Goal: Check status: Check status

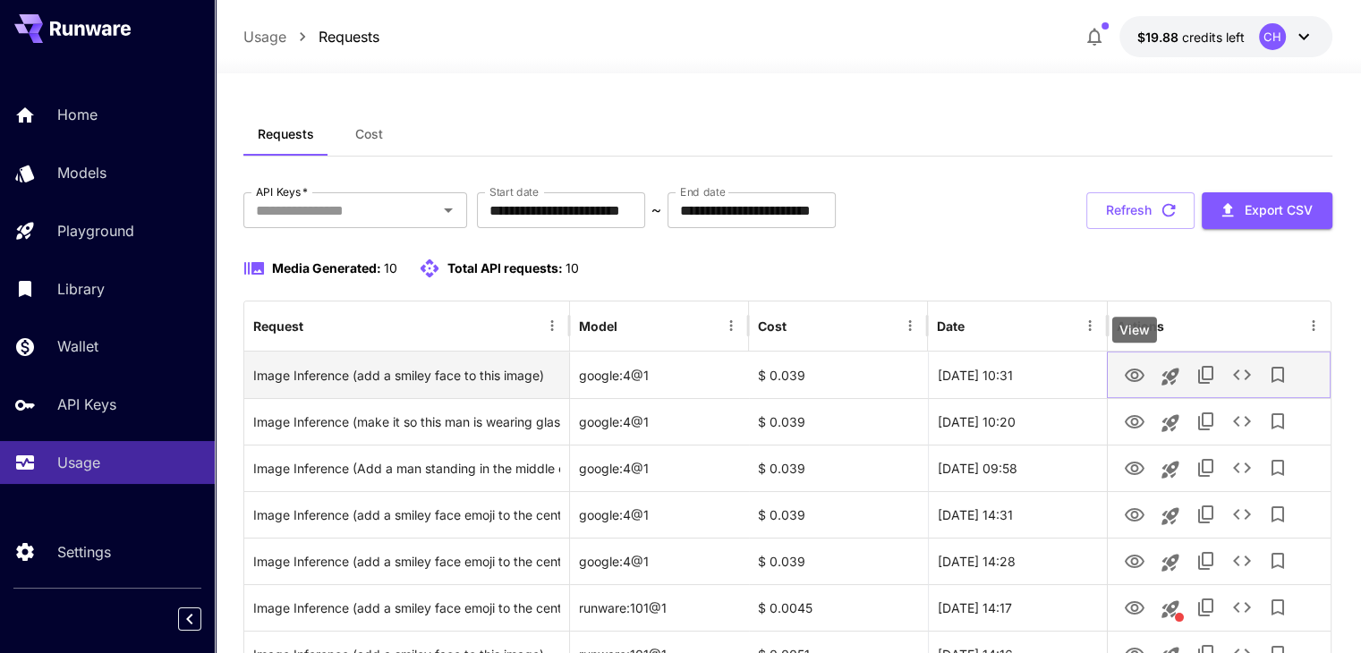
click at [1134, 382] on icon "View" at bounding box center [1134, 375] width 21 height 21
click at [1125, 369] on icon "View" at bounding box center [1134, 375] width 21 height 21
click at [1137, 378] on icon "View" at bounding box center [1134, 375] width 21 height 21
click at [1135, 373] on icon "View" at bounding box center [1134, 375] width 21 height 21
click at [1132, 369] on icon "View" at bounding box center [1135, 375] width 20 height 13
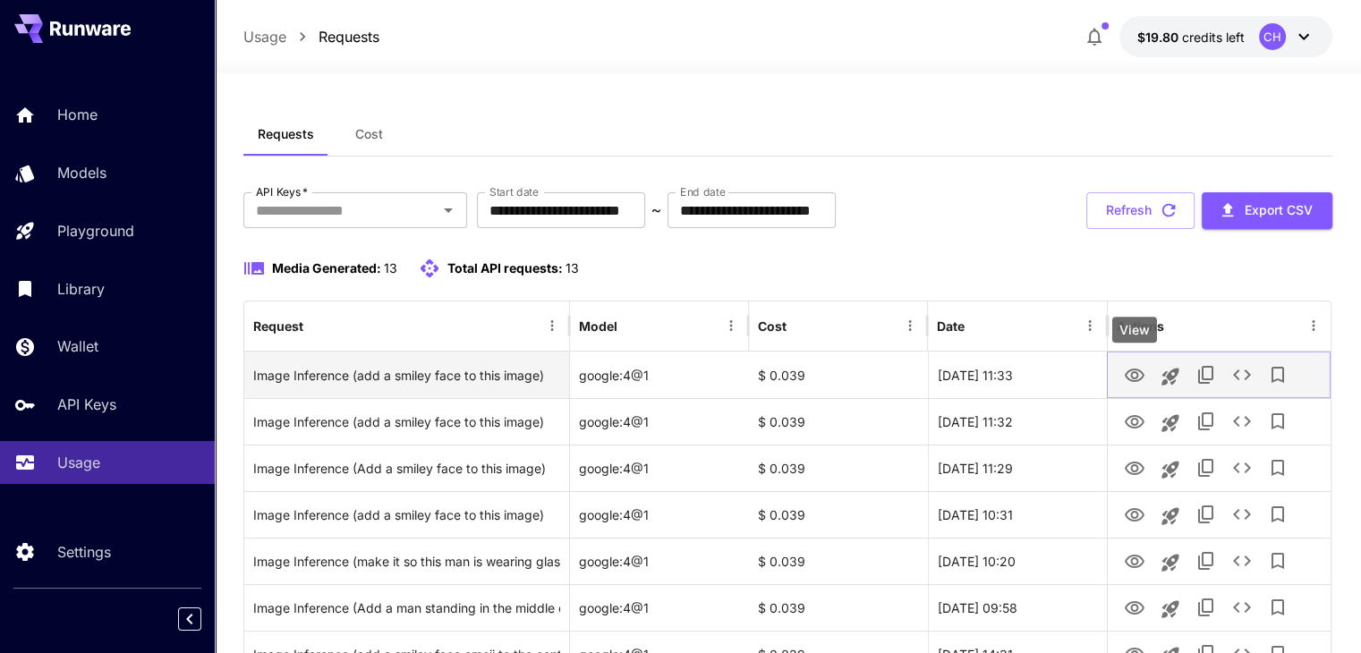
click at [1142, 378] on icon "View" at bounding box center [1134, 375] width 21 height 21
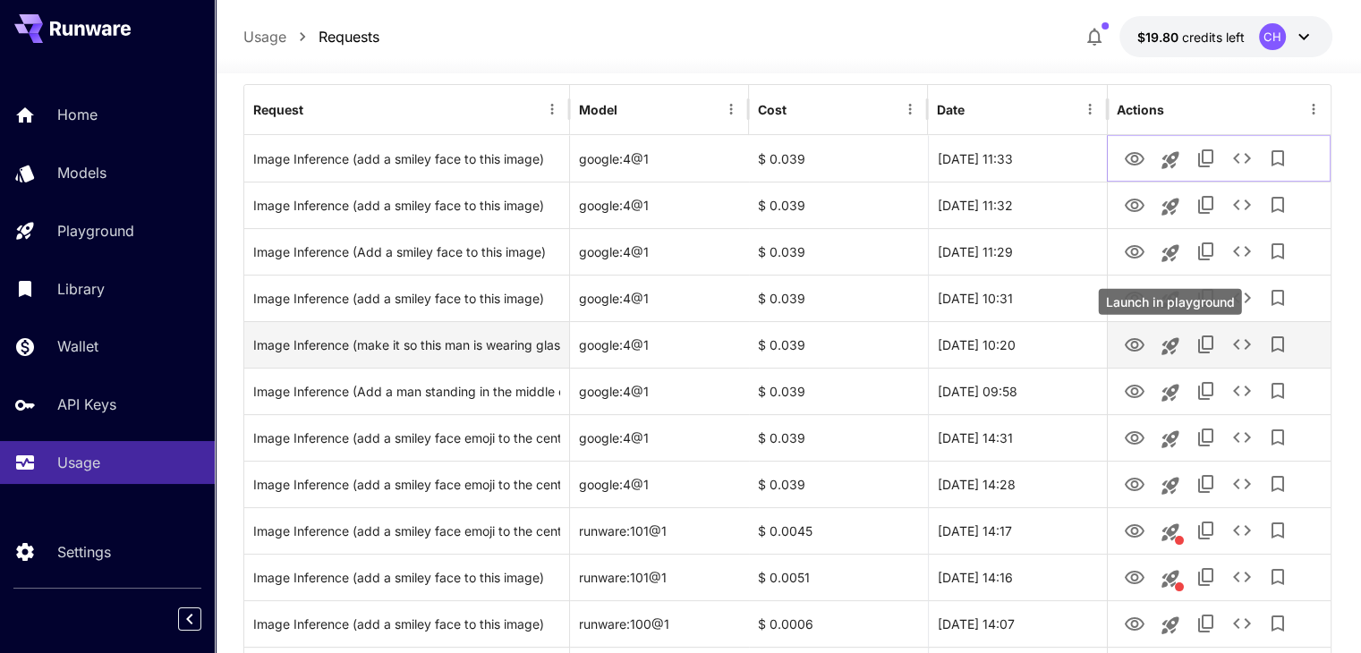
scroll to position [217, 0]
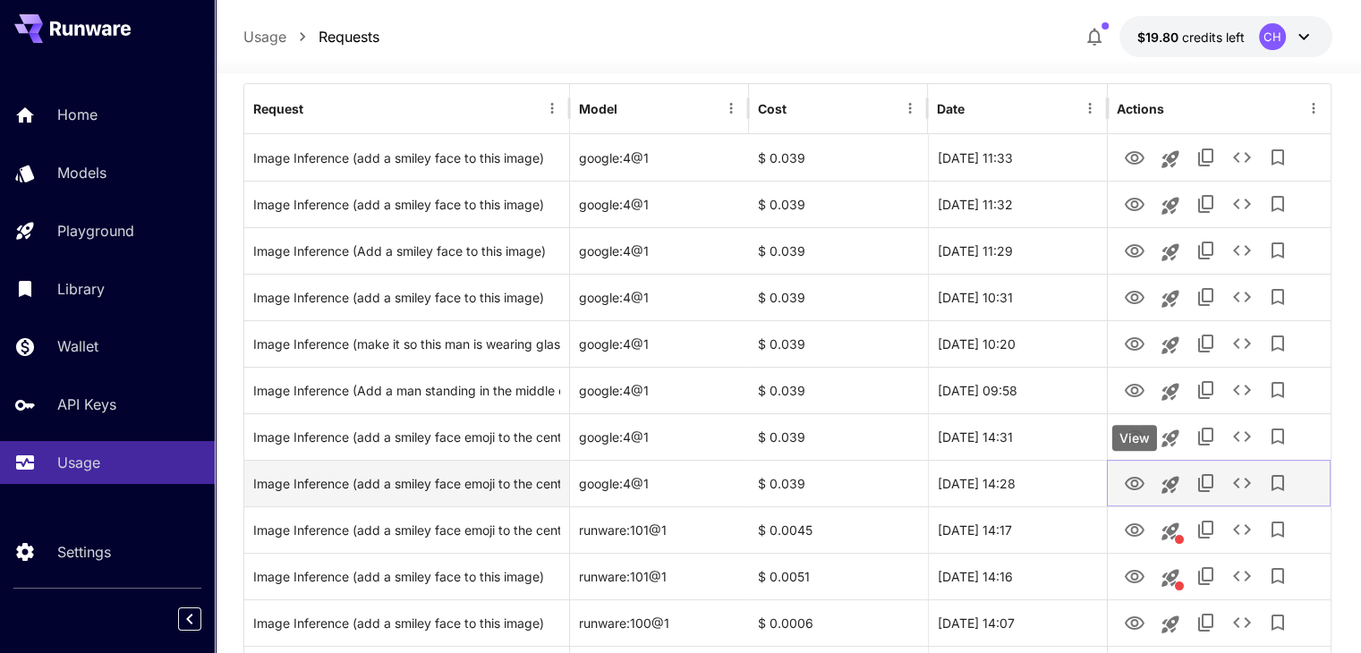
click at [1137, 481] on icon "View" at bounding box center [1135, 483] width 20 height 13
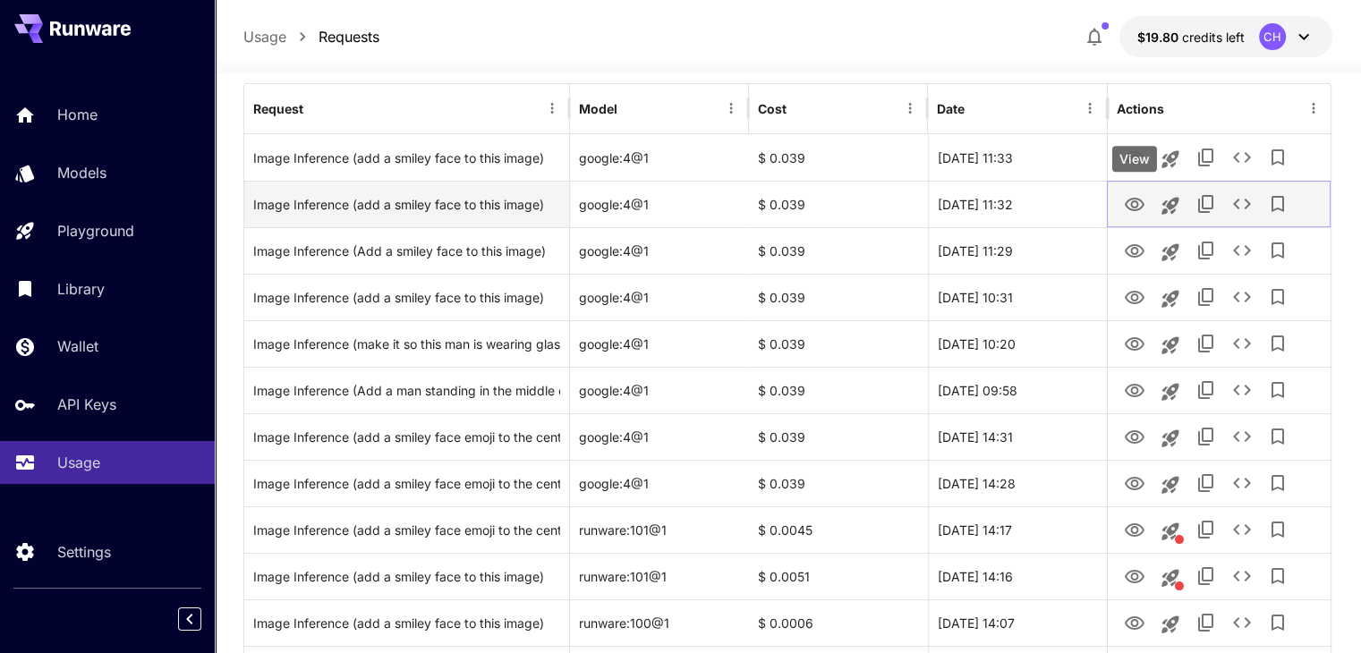
click at [1131, 199] on icon "View" at bounding box center [1135, 204] width 20 height 13
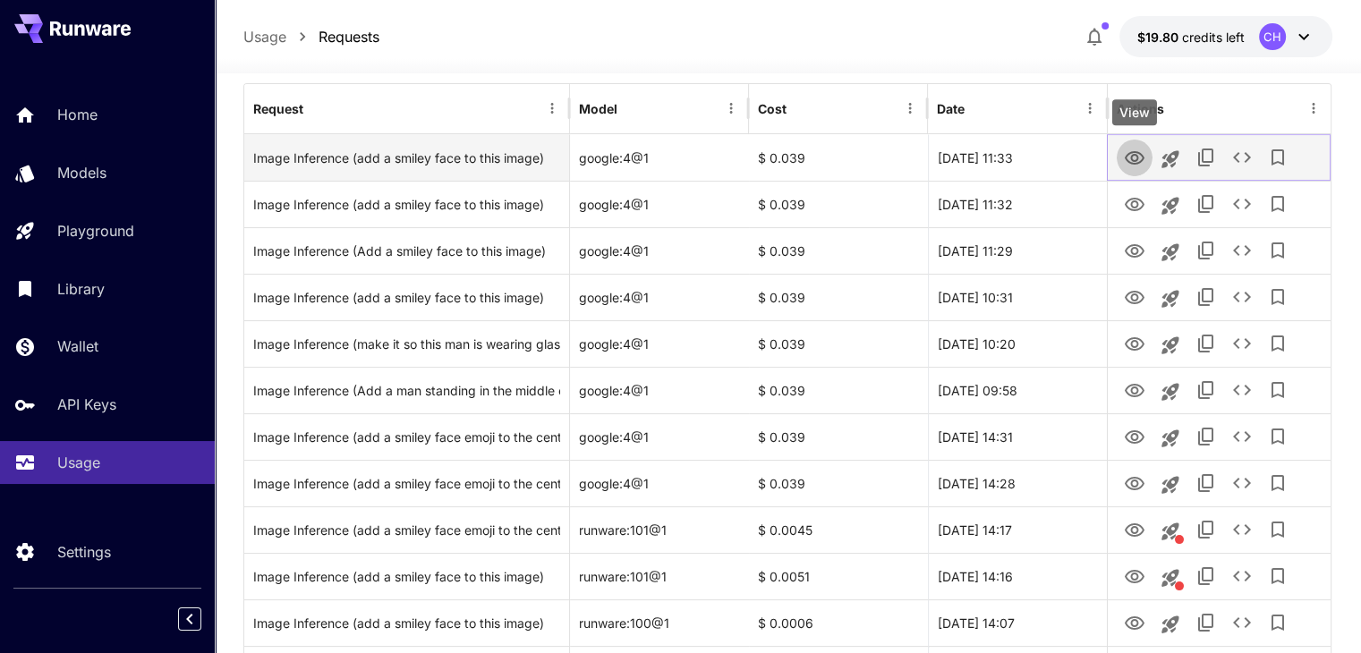
click at [1130, 156] on icon "View" at bounding box center [1135, 157] width 20 height 13
click at [1135, 157] on icon "View" at bounding box center [1134, 158] width 21 height 21
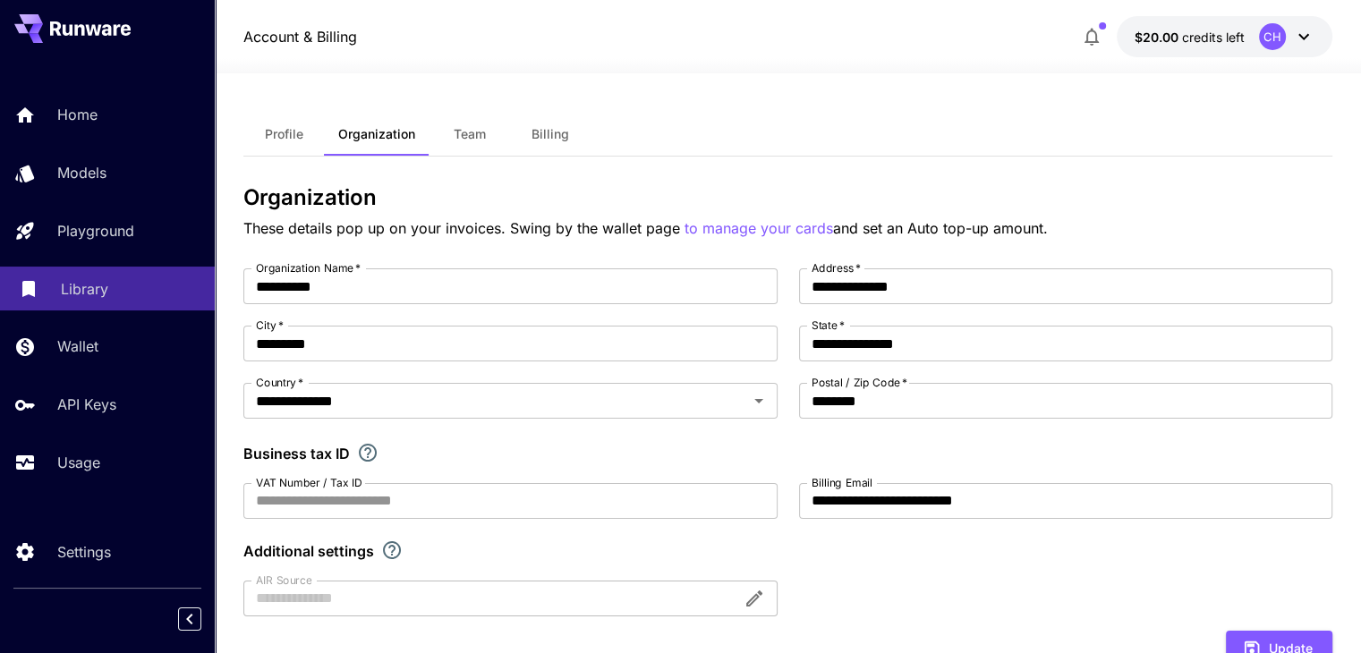
click at [133, 291] on div "Library" at bounding box center [131, 288] width 140 height 21
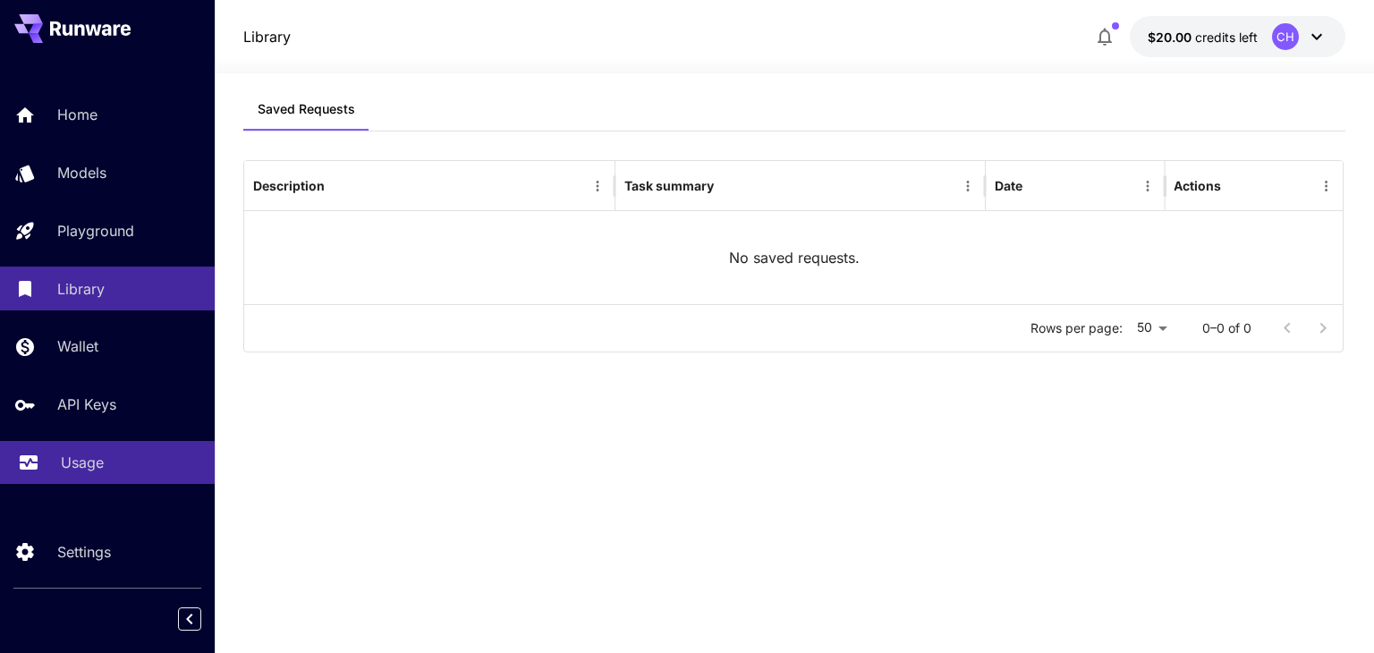
click at [72, 453] on link "Usage" at bounding box center [107, 463] width 215 height 44
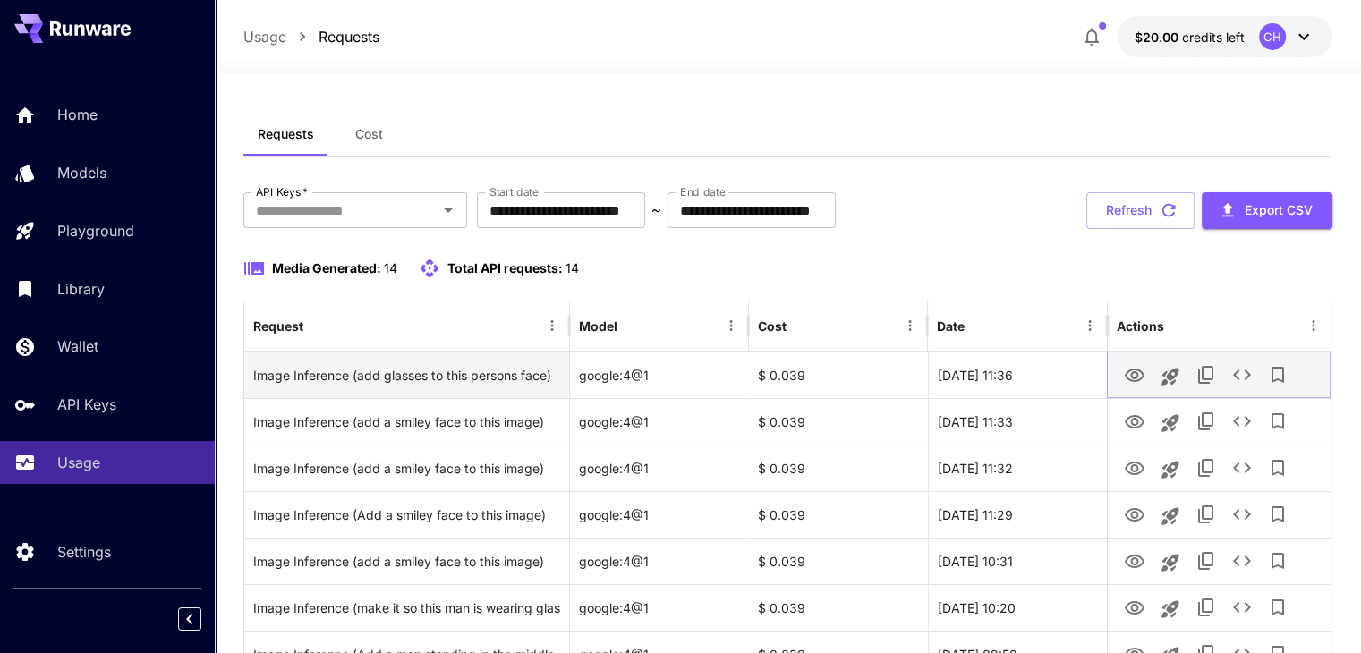
click at [1134, 379] on icon "View" at bounding box center [1134, 375] width 21 height 21
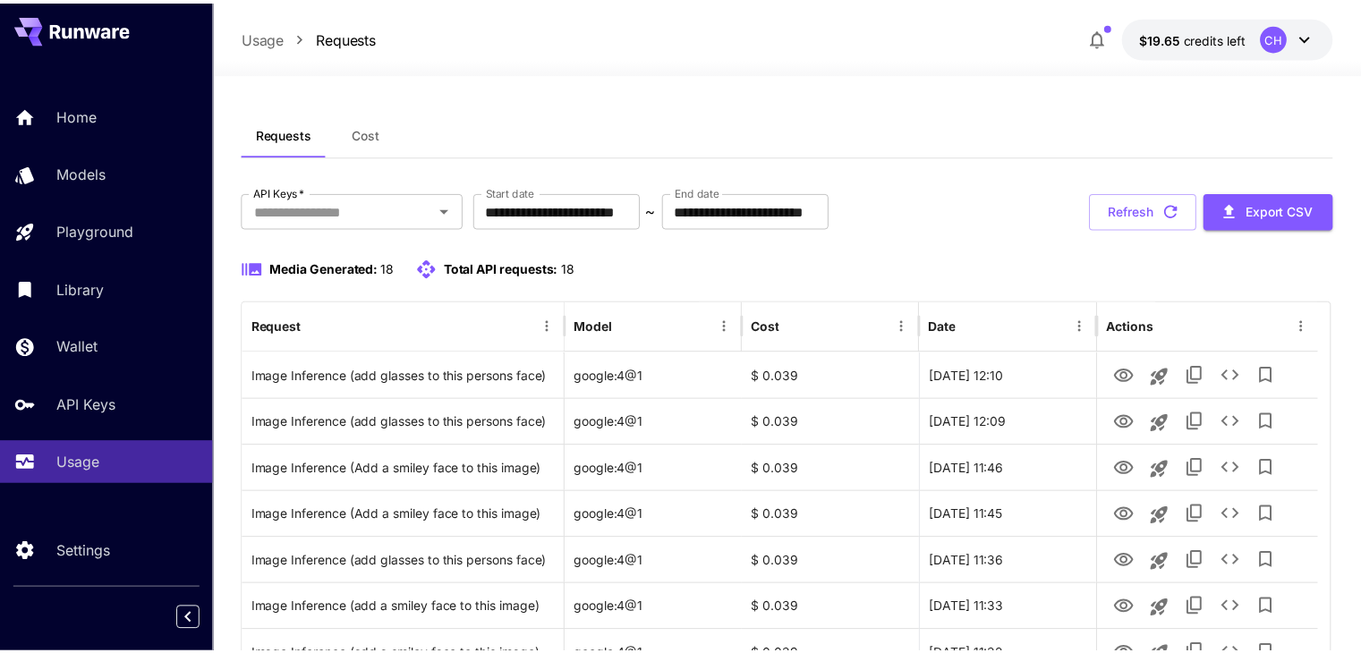
scroll to position [358, 0]
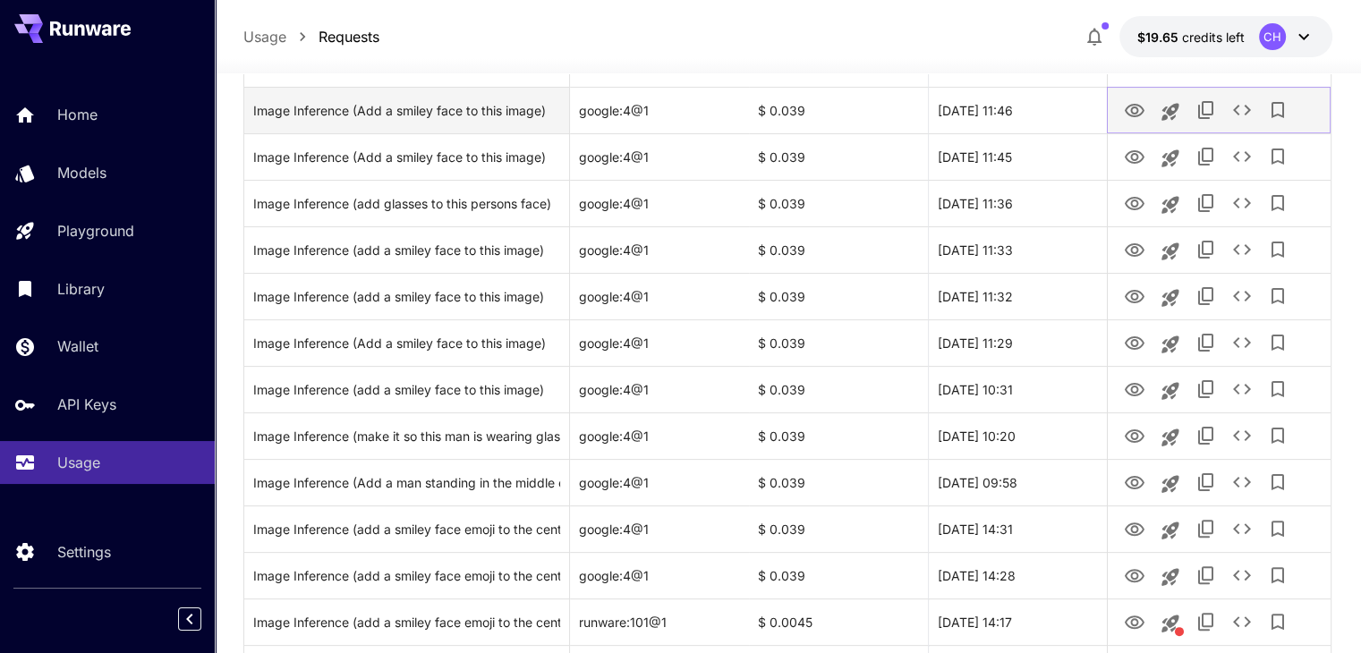
click at [1131, 116] on icon "View" at bounding box center [1134, 110] width 21 height 21
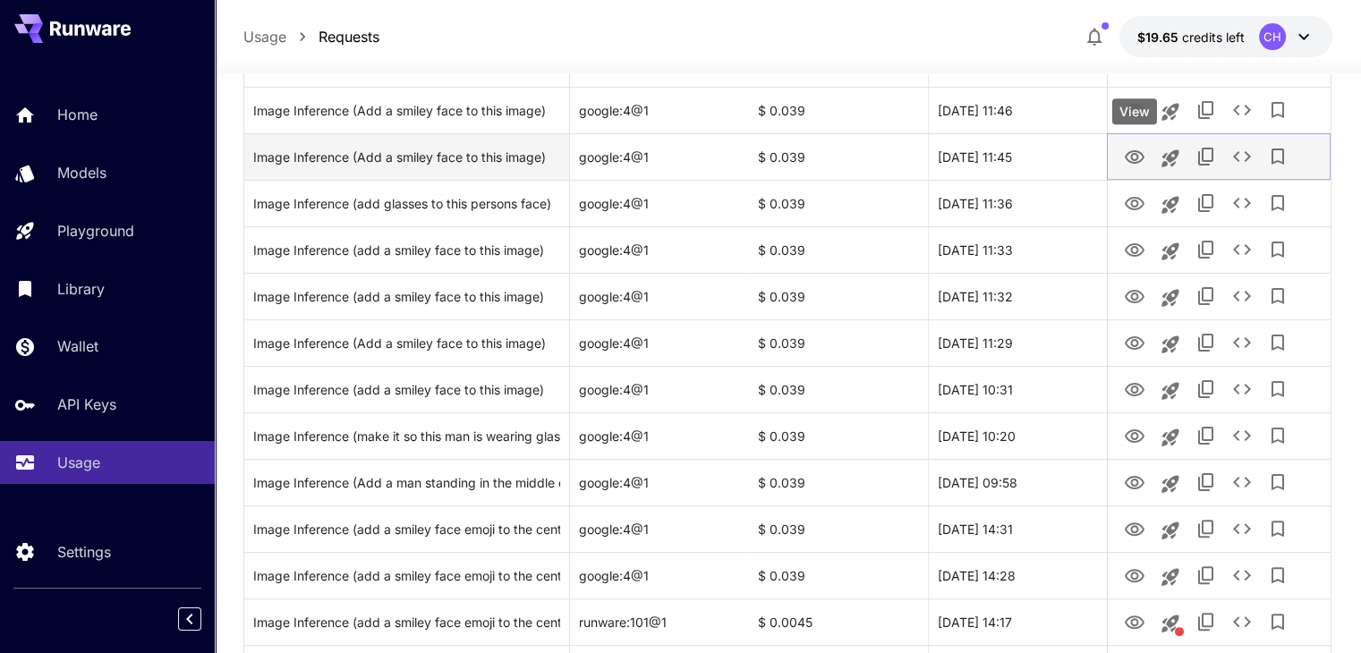
click at [1134, 159] on icon "View" at bounding box center [1135, 156] width 20 height 13
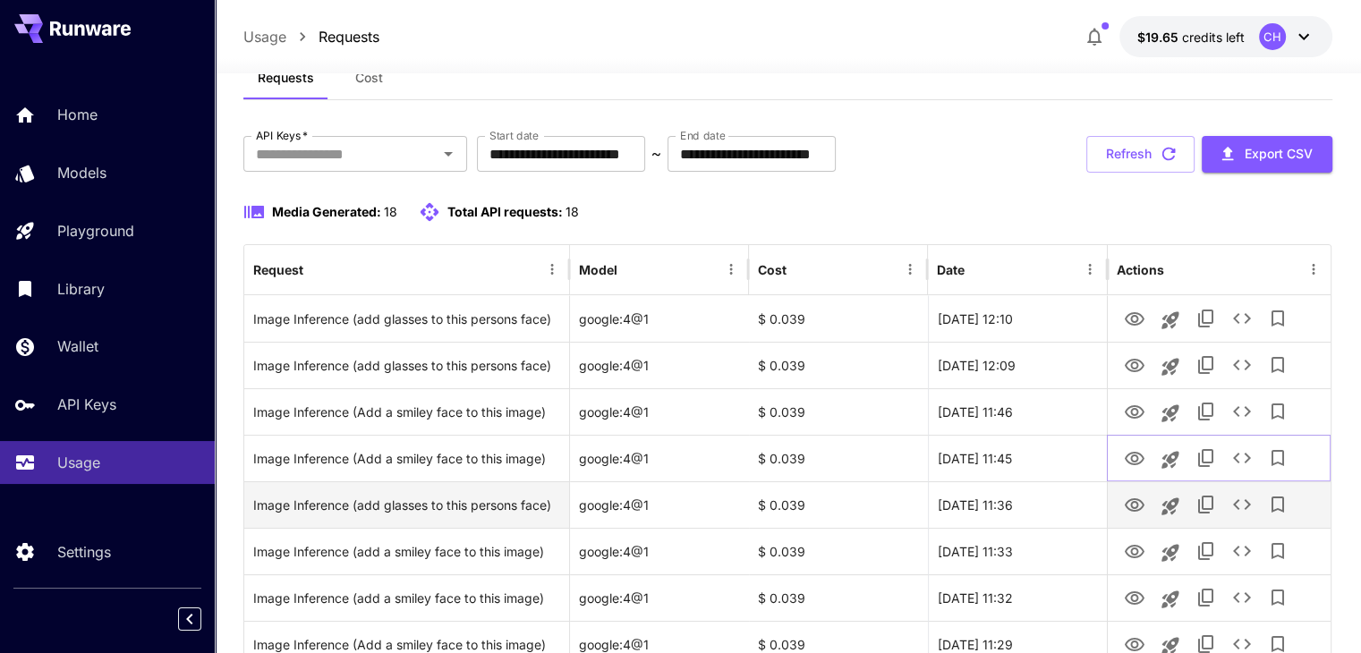
scroll to position [0, 0]
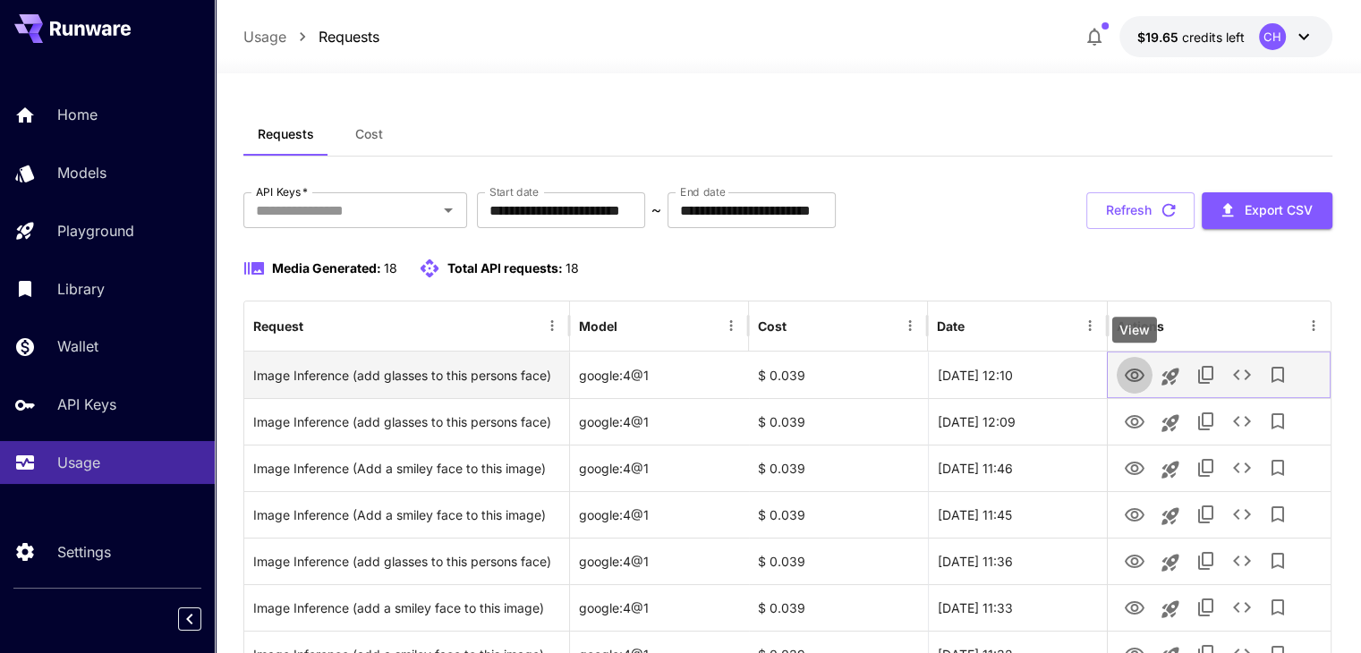
click at [1144, 385] on icon "View" at bounding box center [1134, 375] width 21 height 21
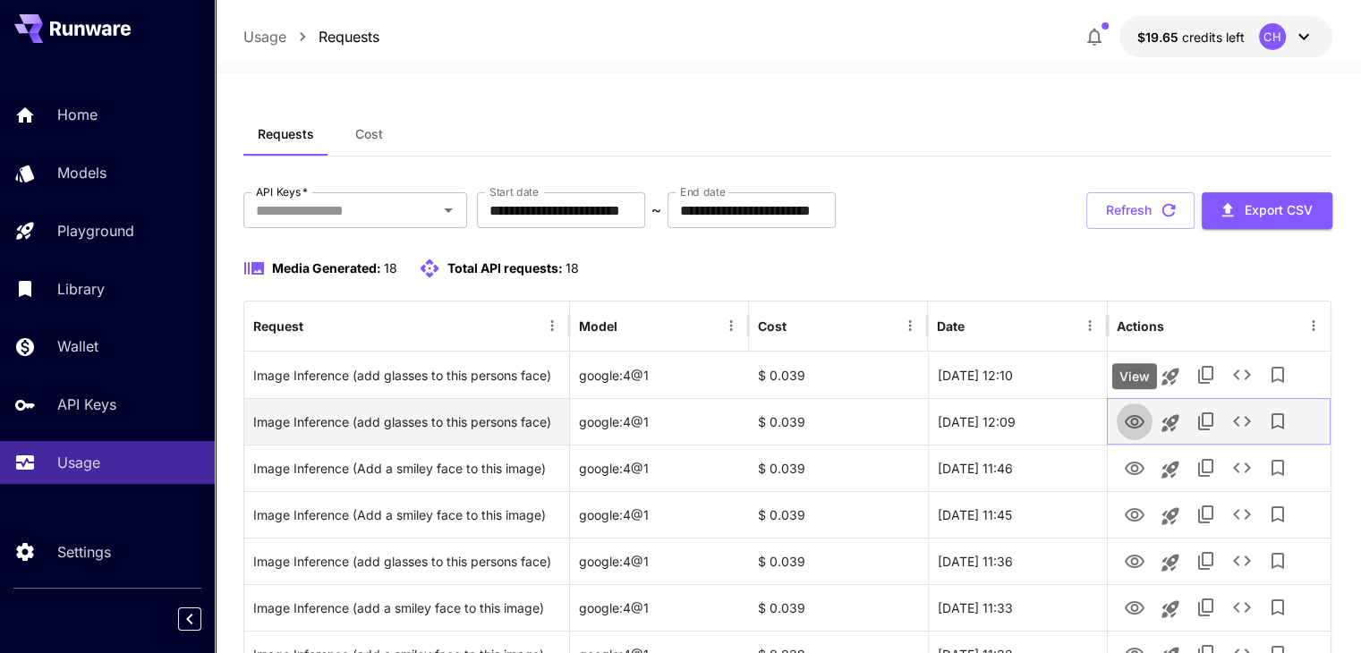
click at [1125, 427] on icon "View" at bounding box center [1134, 422] width 21 height 21
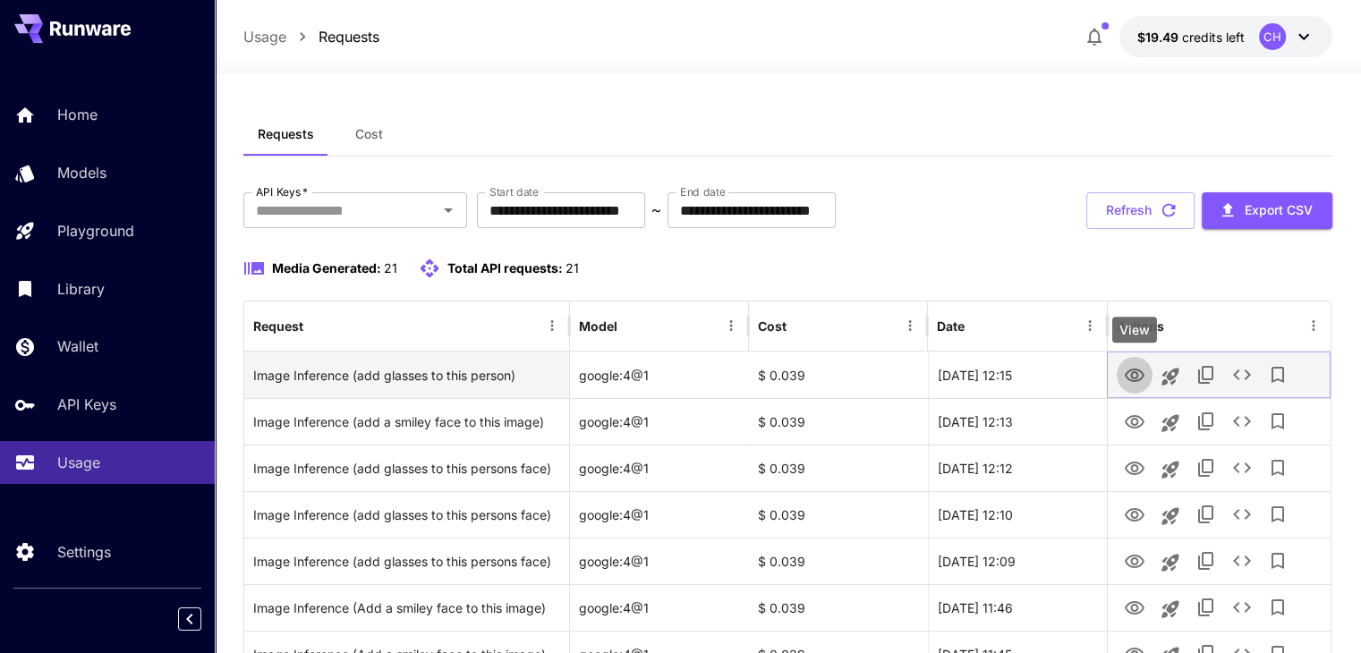
click at [1136, 369] on icon "View" at bounding box center [1135, 375] width 20 height 13
click at [1246, 377] on icon "See details" at bounding box center [1242, 374] width 18 height 11
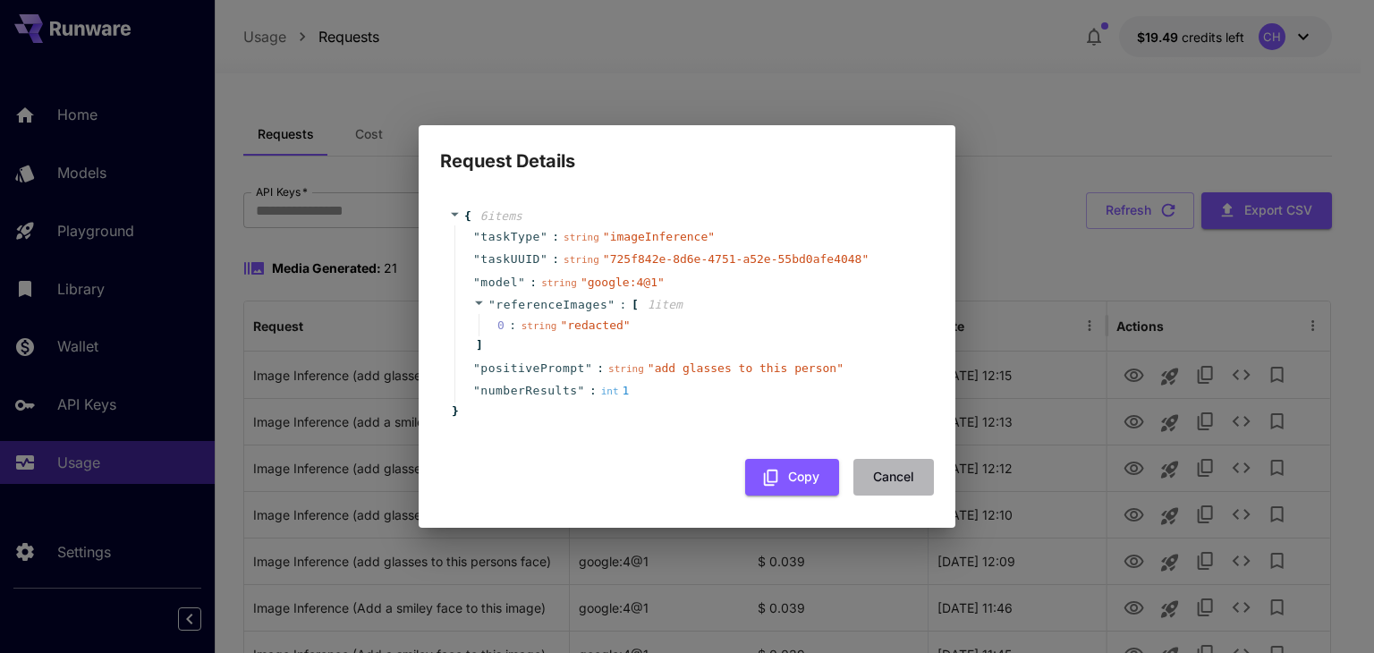
click at [897, 468] on button "Cancel" at bounding box center [893, 477] width 81 height 37
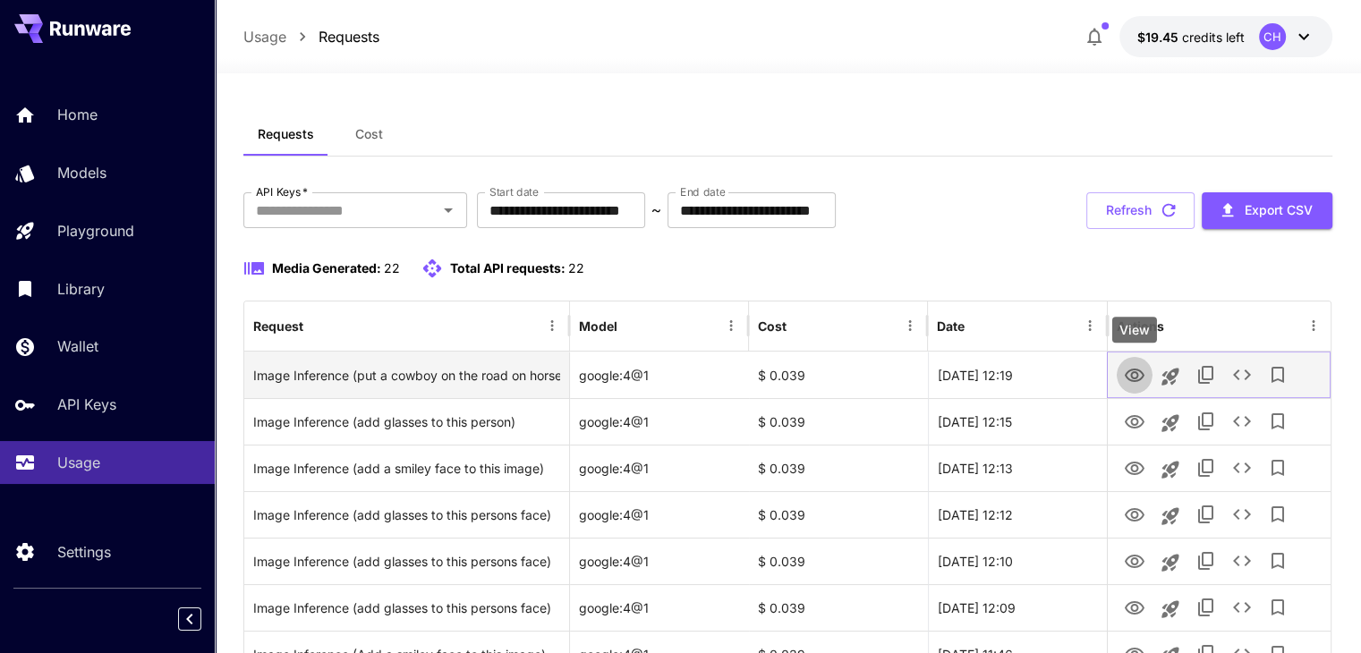
click at [1137, 366] on icon "View" at bounding box center [1134, 375] width 21 height 21
click at [1132, 367] on icon "View" at bounding box center [1134, 375] width 21 height 21
